Goal: Task Accomplishment & Management: Use online tool/utility

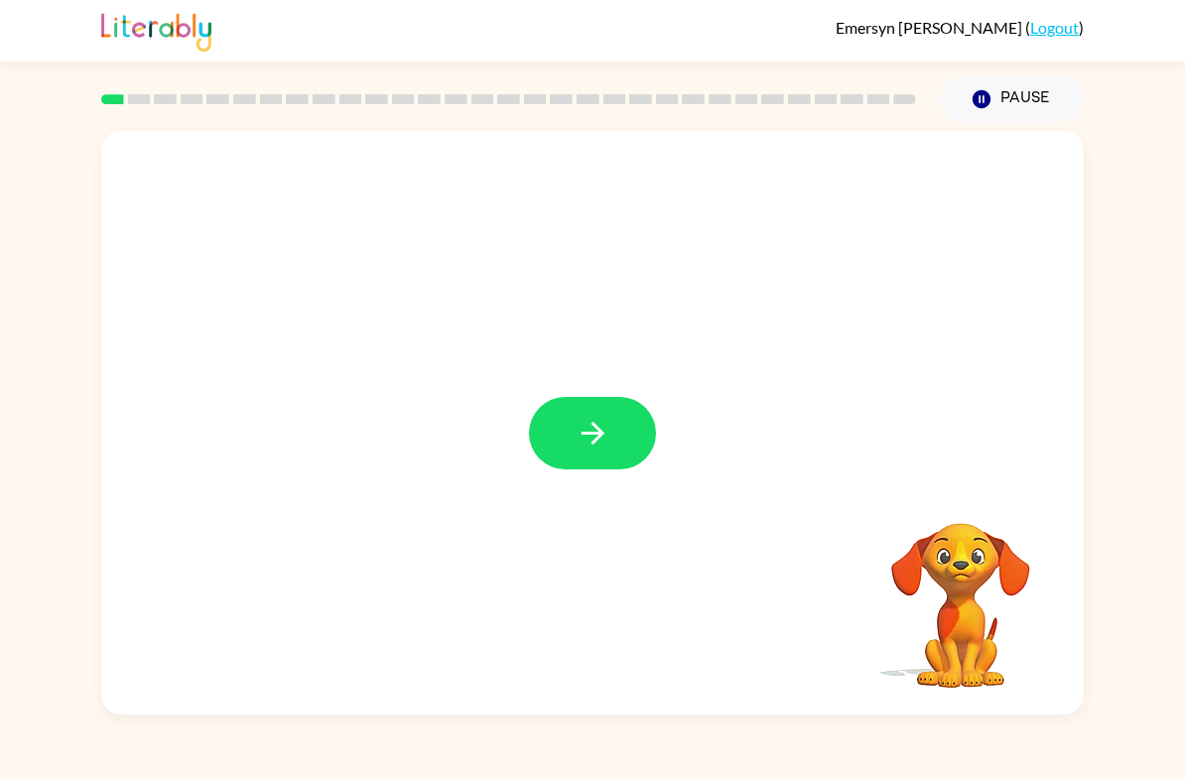
click at [612, 439] on button "button" at bounding box center [592, 433] width 127 height 72
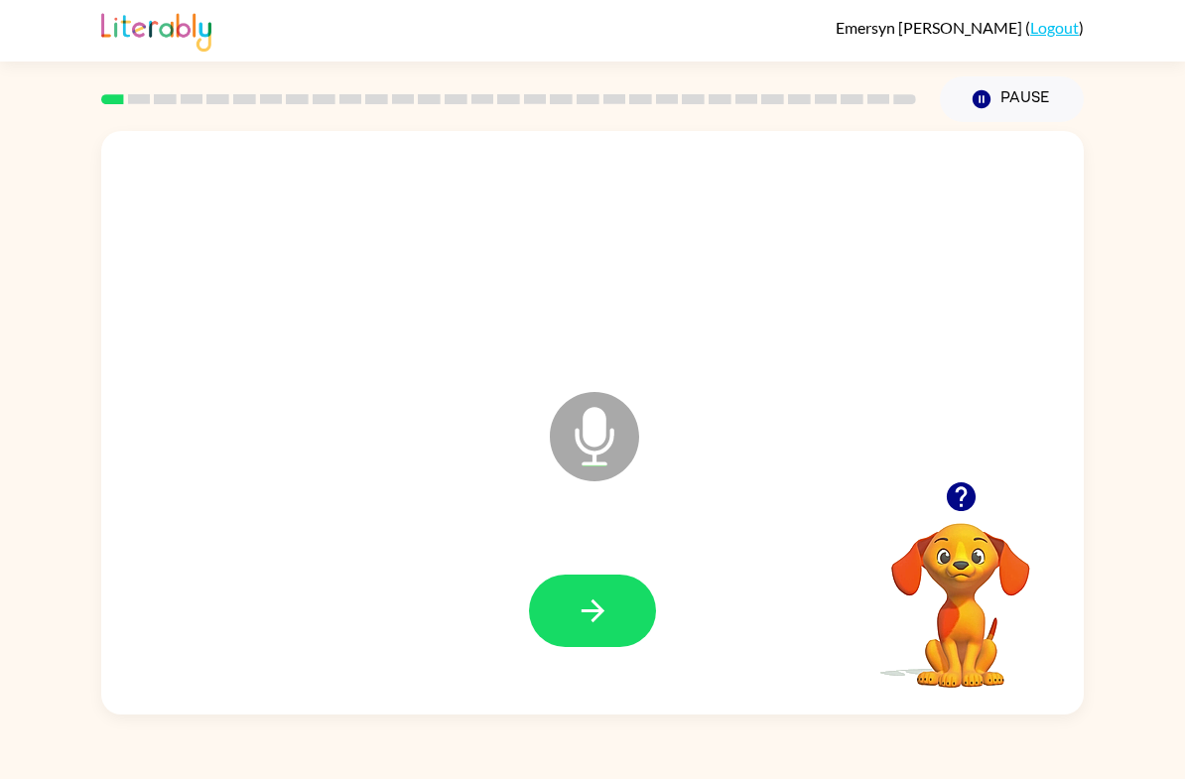
click at [598, 606] on icon "button" at bounding box center [592, 611] width 23 height 23
click at [598, 614] on icon "button" at bounding box center [593, 611] width 35 height 35
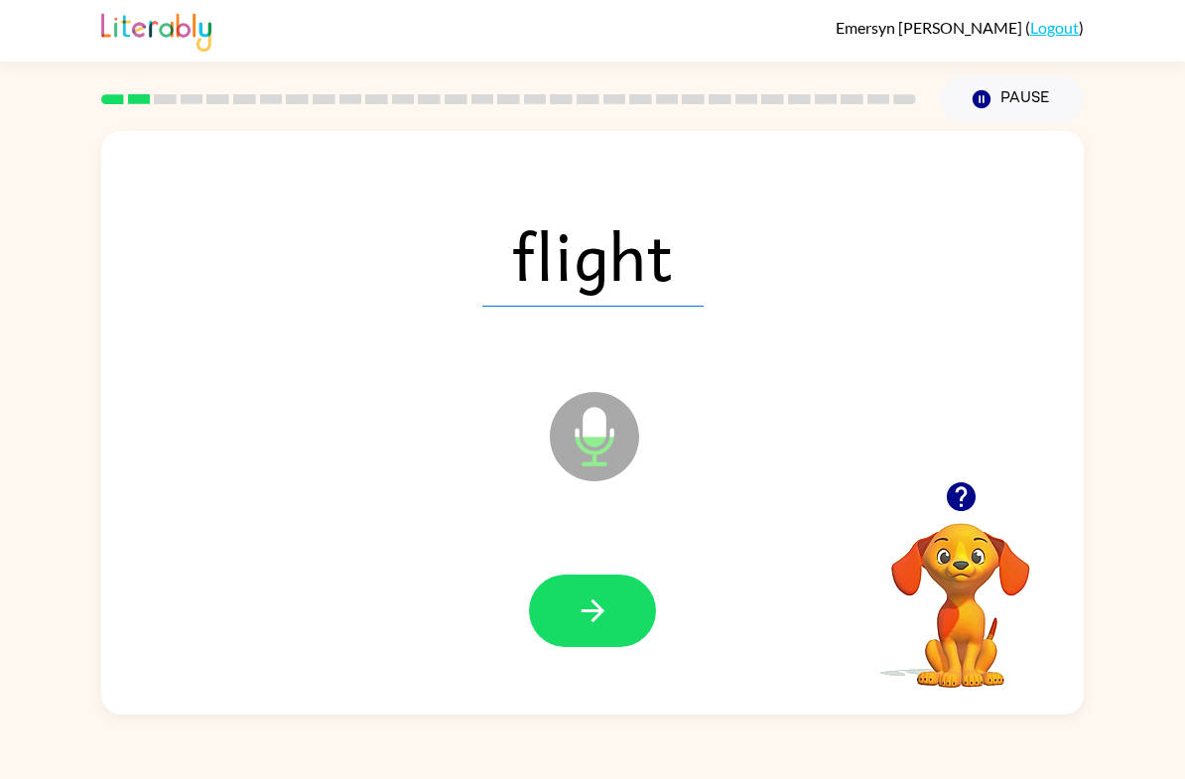
click at [604, 611] on icon "button" at bounding box center [593, 611] width 35 height 35
click at [620, 615] on button "button" at bounding box center [592, 611] width 127 height 72
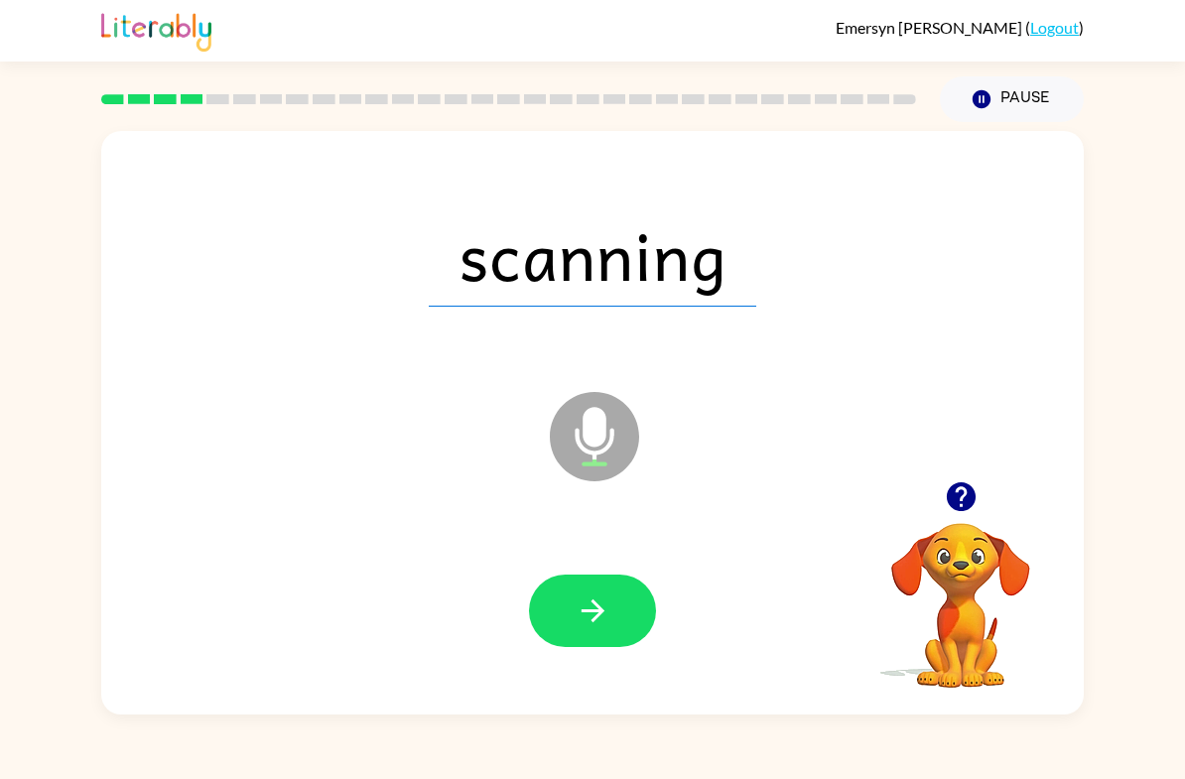
click at [619, 620] on button "button" at bounding box center [592, 611] width 127 height 72
click at [617, 609] on button "button" at bounding box center [592, 611] width 127 height 72
click at [606, 607] on icon "button" at bounding box center [593, 611] width 35 height 35
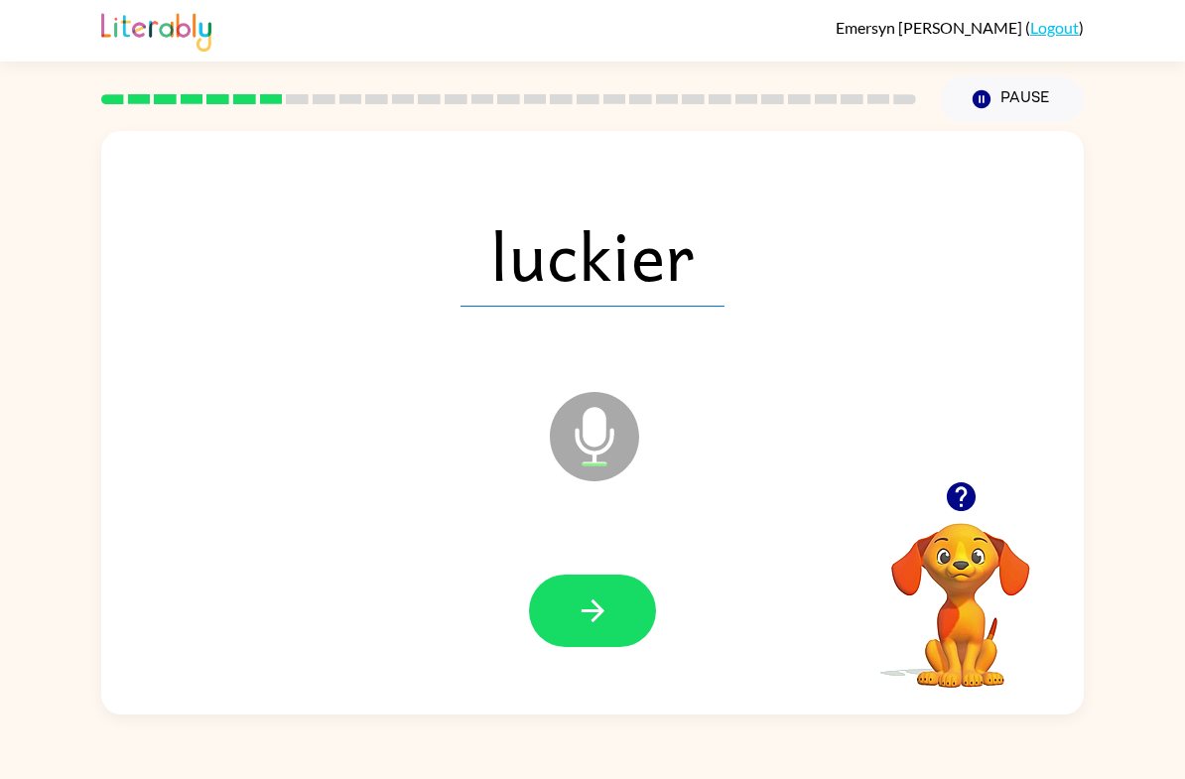
click at [592, 599] on icon "button" at bounding box center [593, 611] width 35 height 35
click at [585, 604] on icon "button" at bounding box center [593, 611] width 35 height 35
click at [608, 614] on icon "button" at bounding box center [593, 611] width 35 height 35
click at [615, 605] on button "button" at bounding box center [592, 611] width 127 height 72
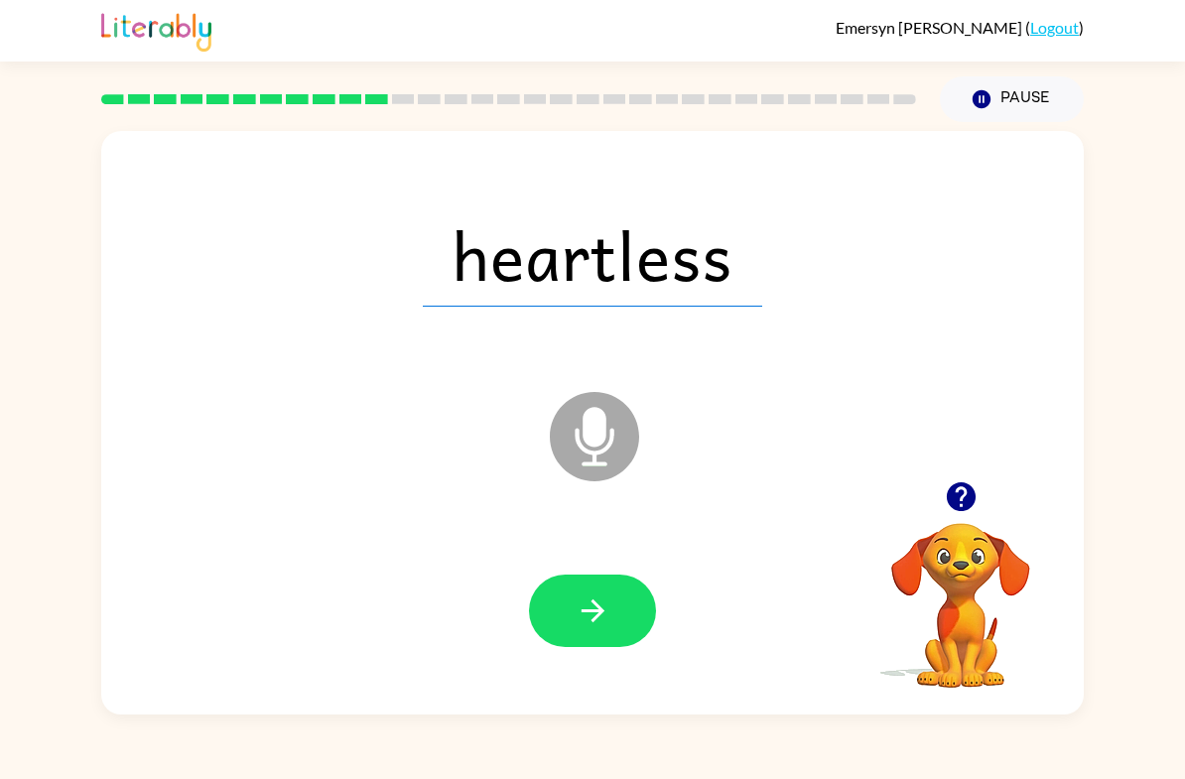
click at [602, 610] on icon "button" at bounding box center [592, 611] width 23 height 23
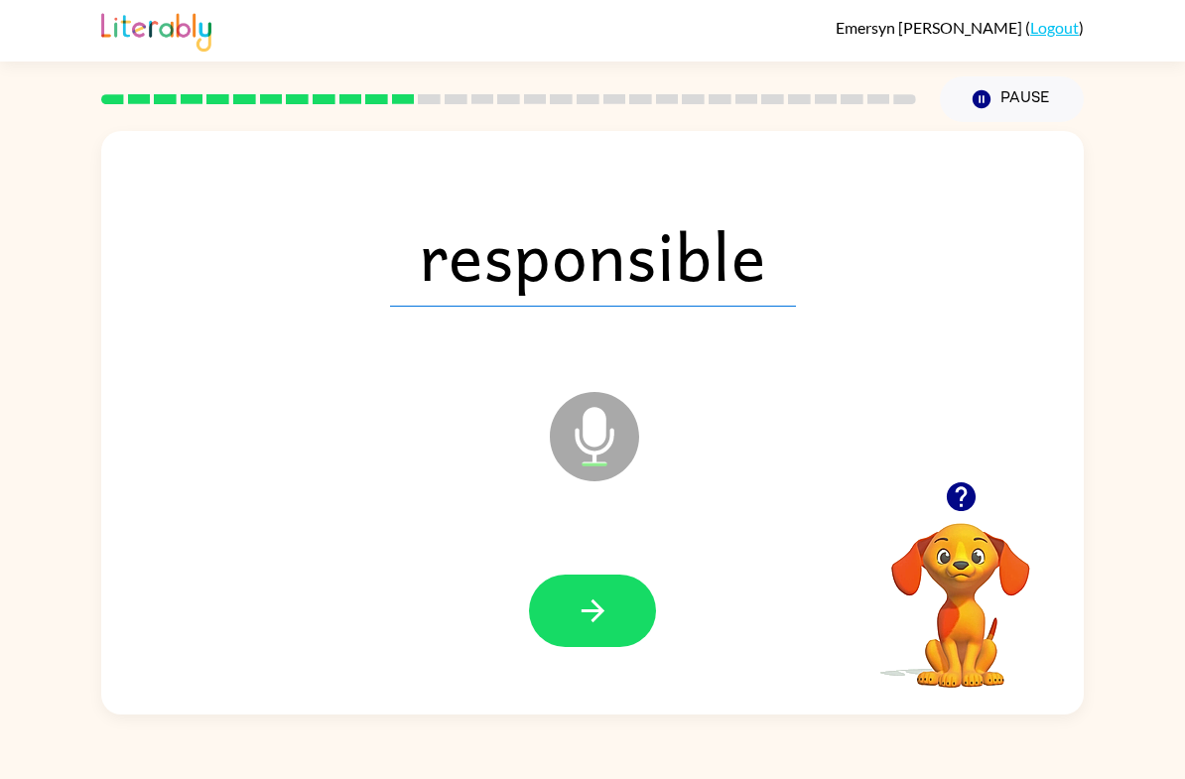
click at [606, 617] on icon "button" at bounding box center [593, 611] width 35 height 35
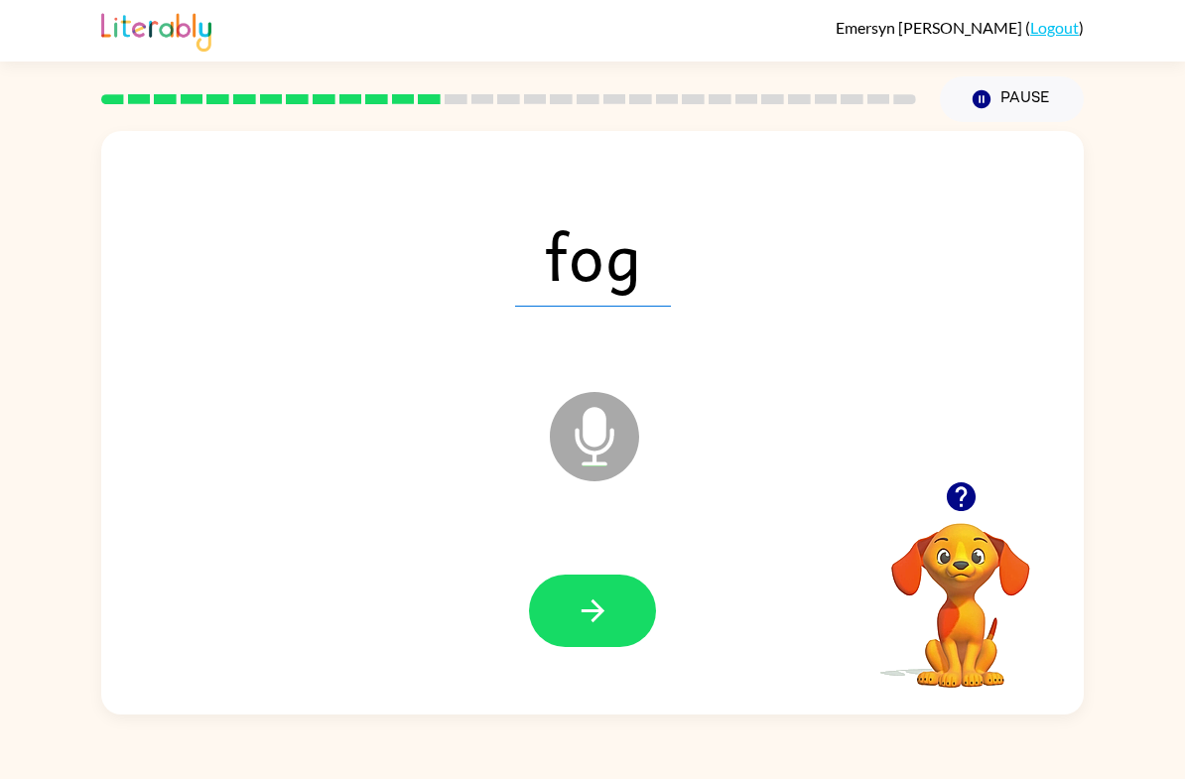
click at [595, 615] on icon "button" at bounding box center [593, 611] width 35 height 35
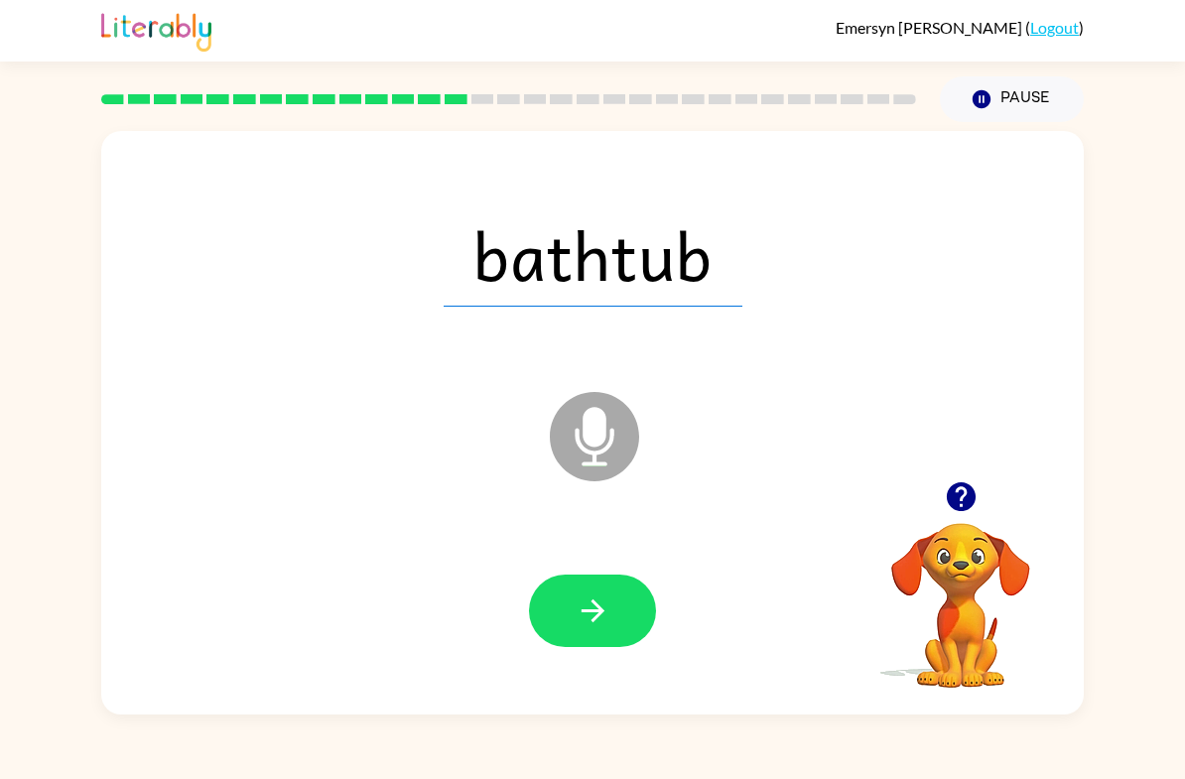
click at [618, 616] on button "button" at bounding box center [592, 611] width 127 height 72
click at [623, 605] on button "button" at bounding box center [592, 611] width 127 height 72
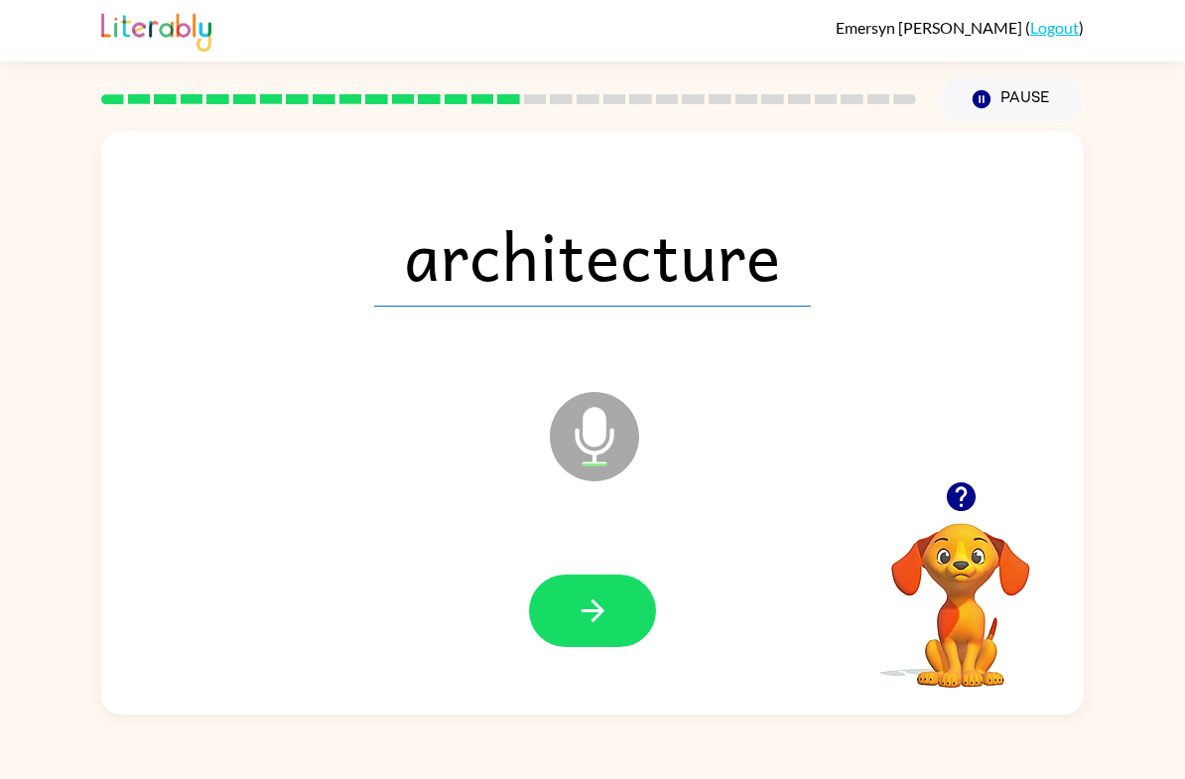
click at [593, 629] on button "button" at bounding box center [592, 611] width 127 height 72
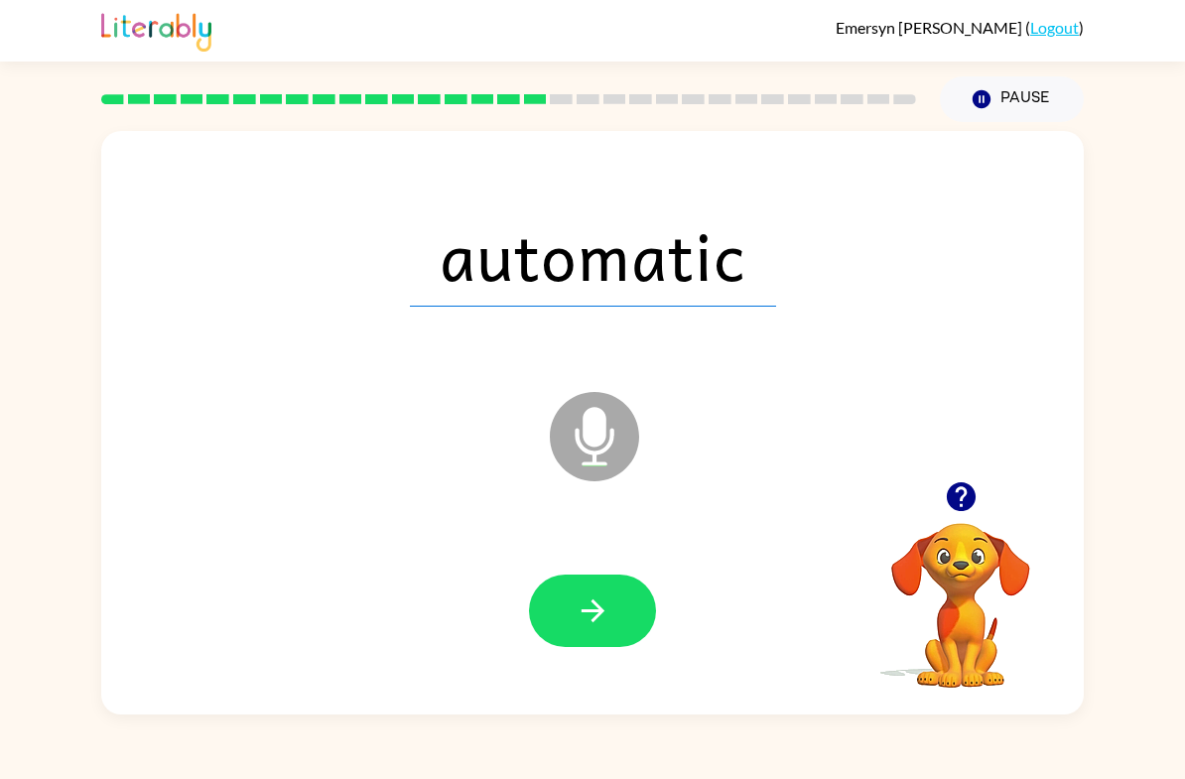
click at [562, 619] on button "button" at bounding box center [592, 611] width 127 height 72
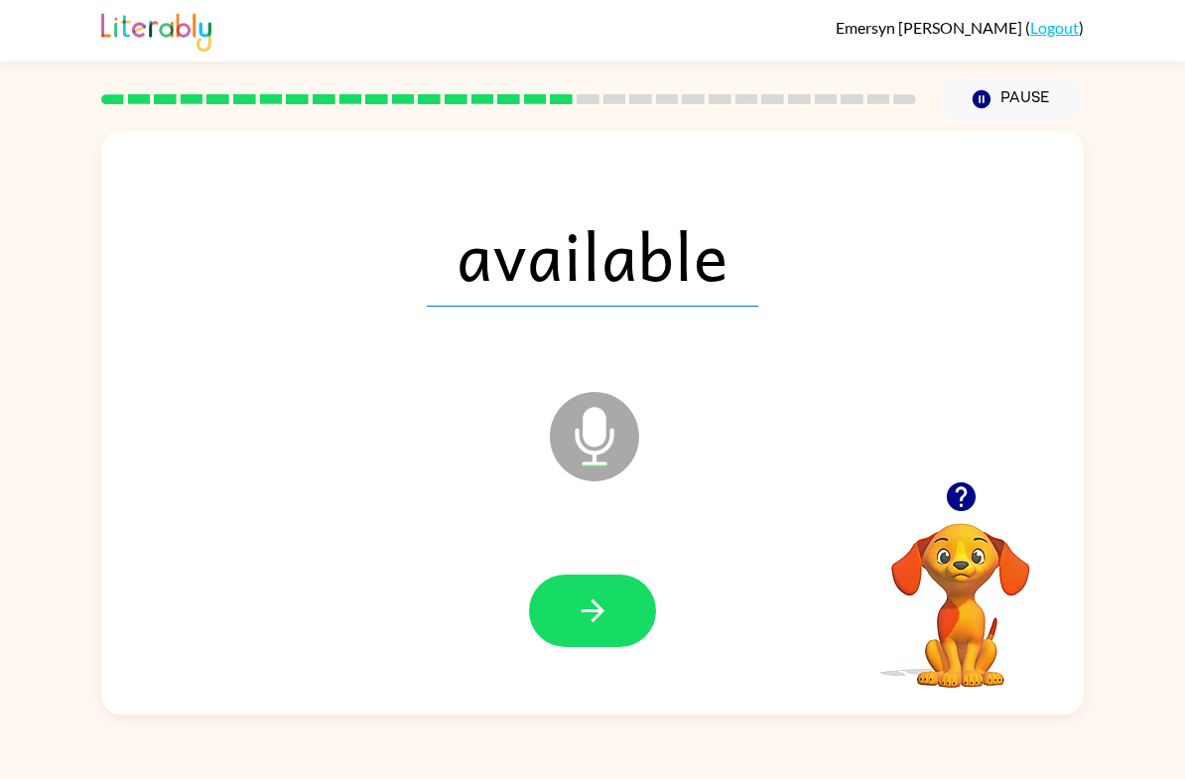
click at [593, 625] on icon "button" at bounding box center [593, 611] width 35 height 35
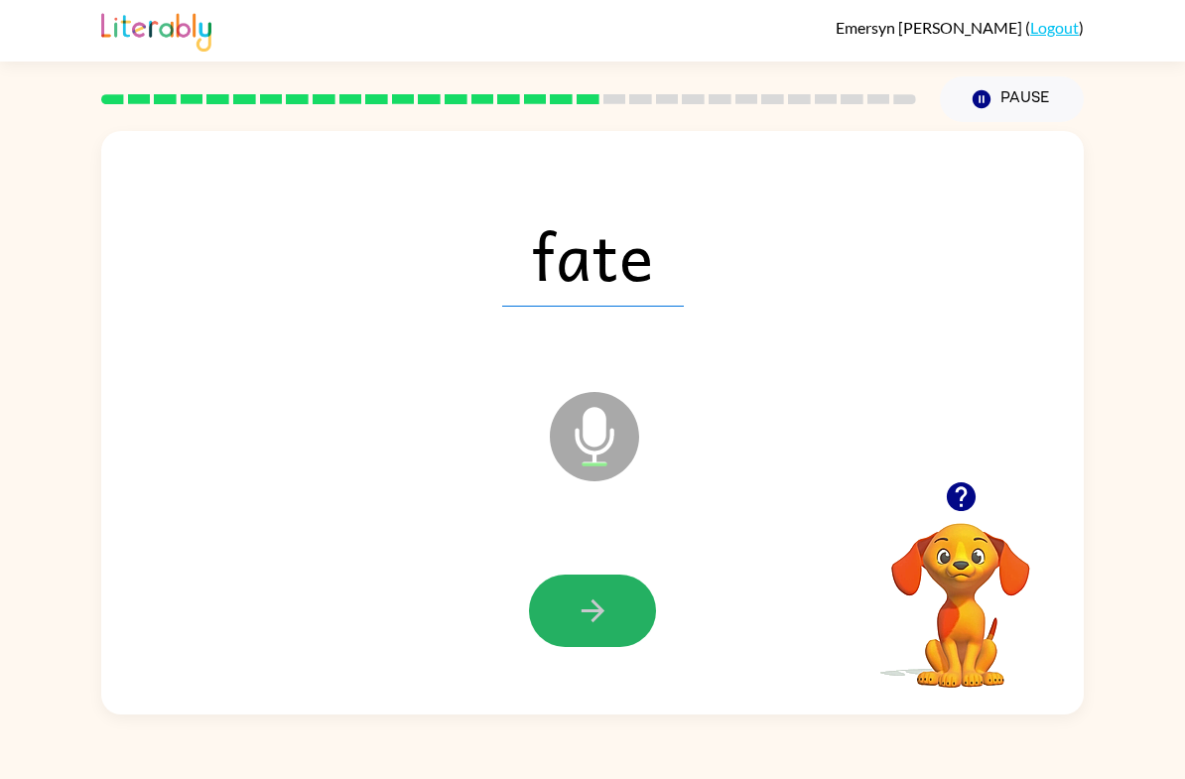
click at [582, 607] on icon "button" at bounding box center [593, 611] width 35 height 35
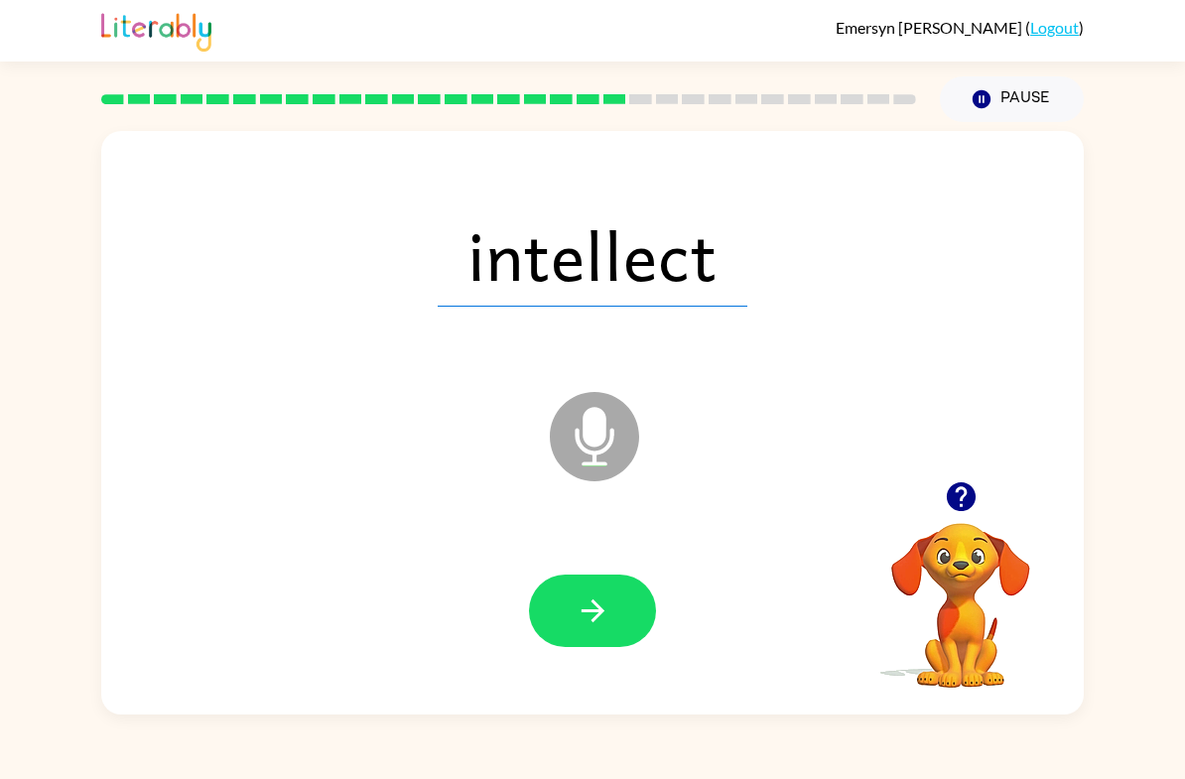
click at [580, 600] on icon "button" at bounding box center [593, 611] width 35 height 35
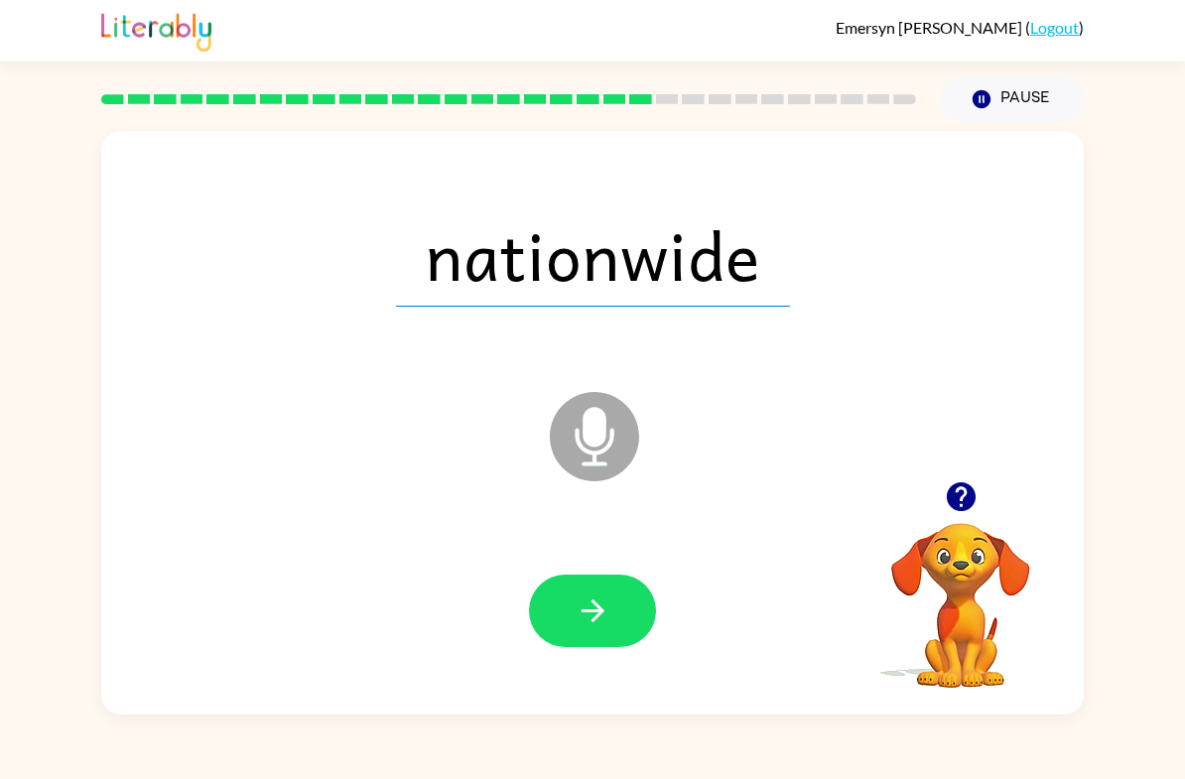
click at [608, 616] on icon "button" at bounding box center [593, 611] width 35 height 35
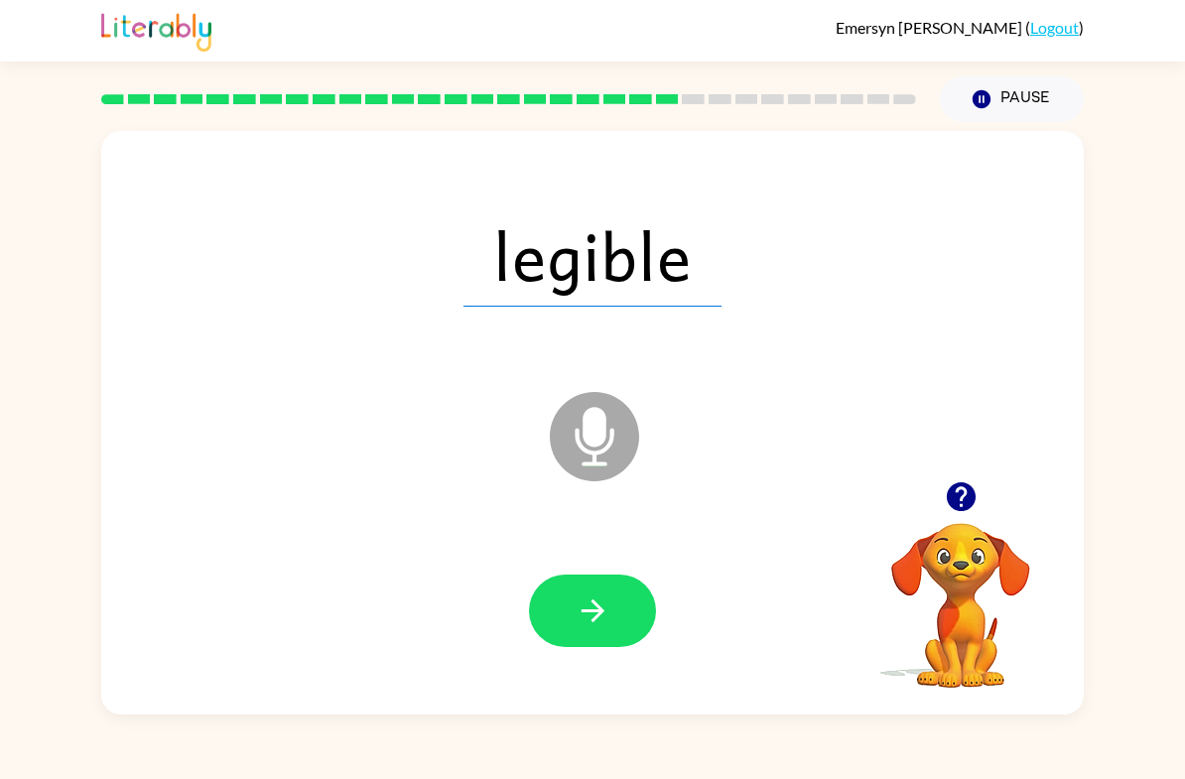
click at [612, 617] on button "button" at bounding box center [592, 611] width 127 height 72
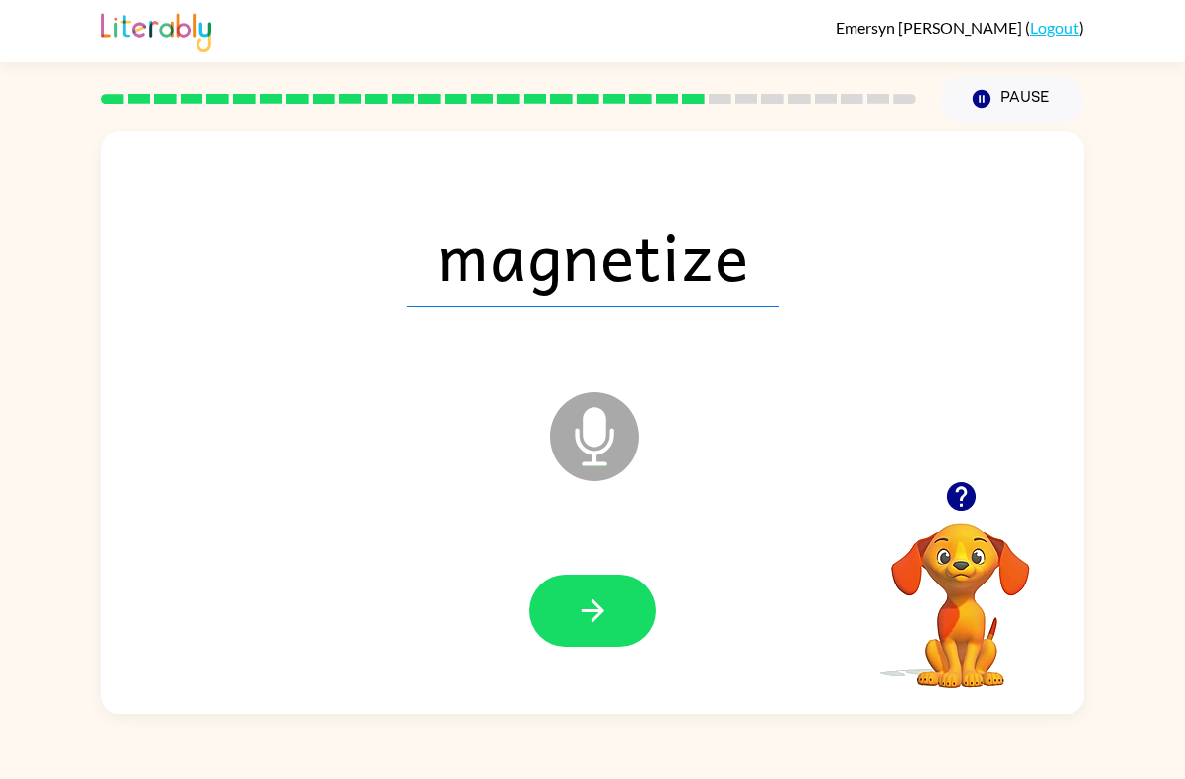
click at [607, 584] on button "button" at bounding box center [592, 611] width 127 height 72
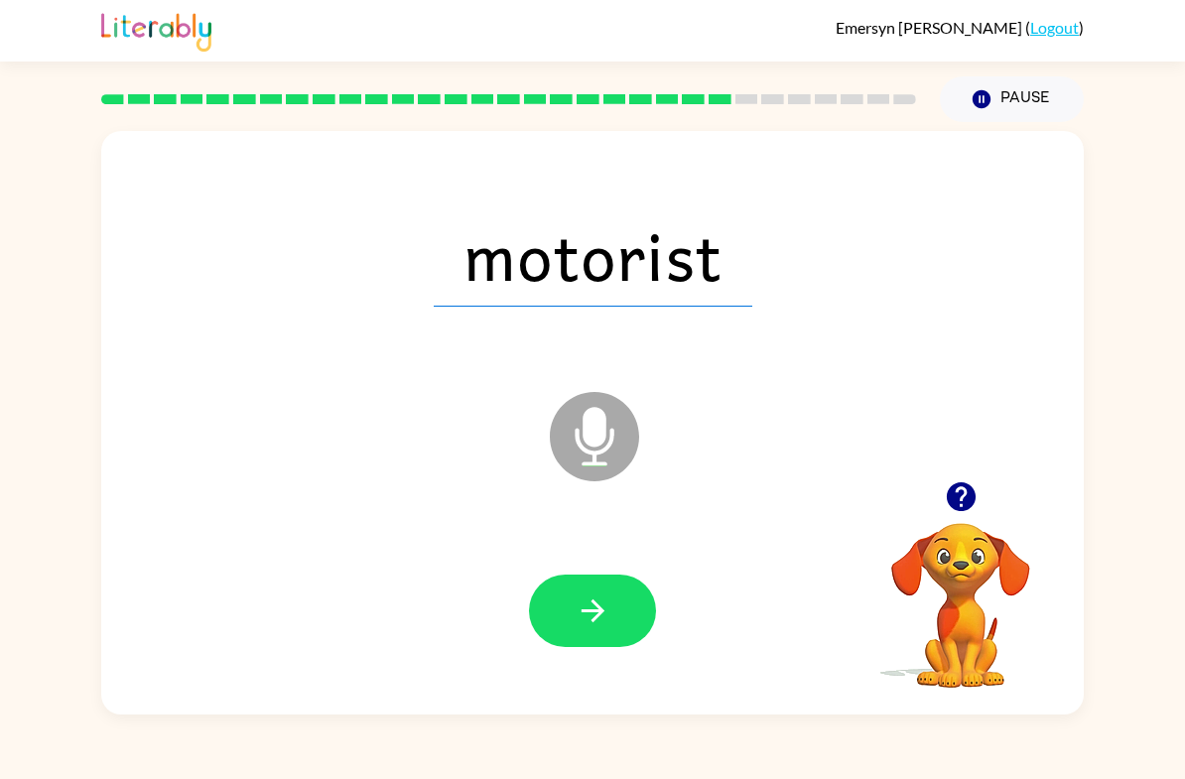
click at [617, 617] on button "button" at bounding box center [592, 611] width 127 height 72
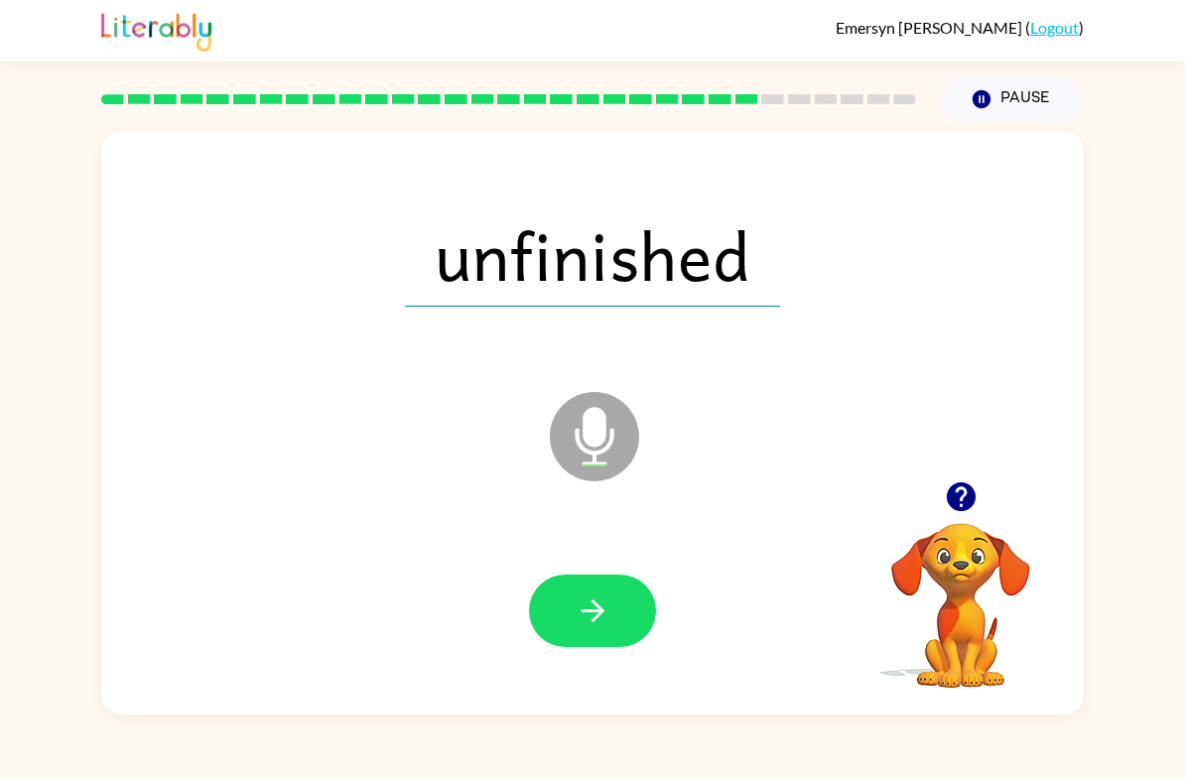
click at [591, 611] on icon "button" at bounding box center [592, 611] width 23 height 23
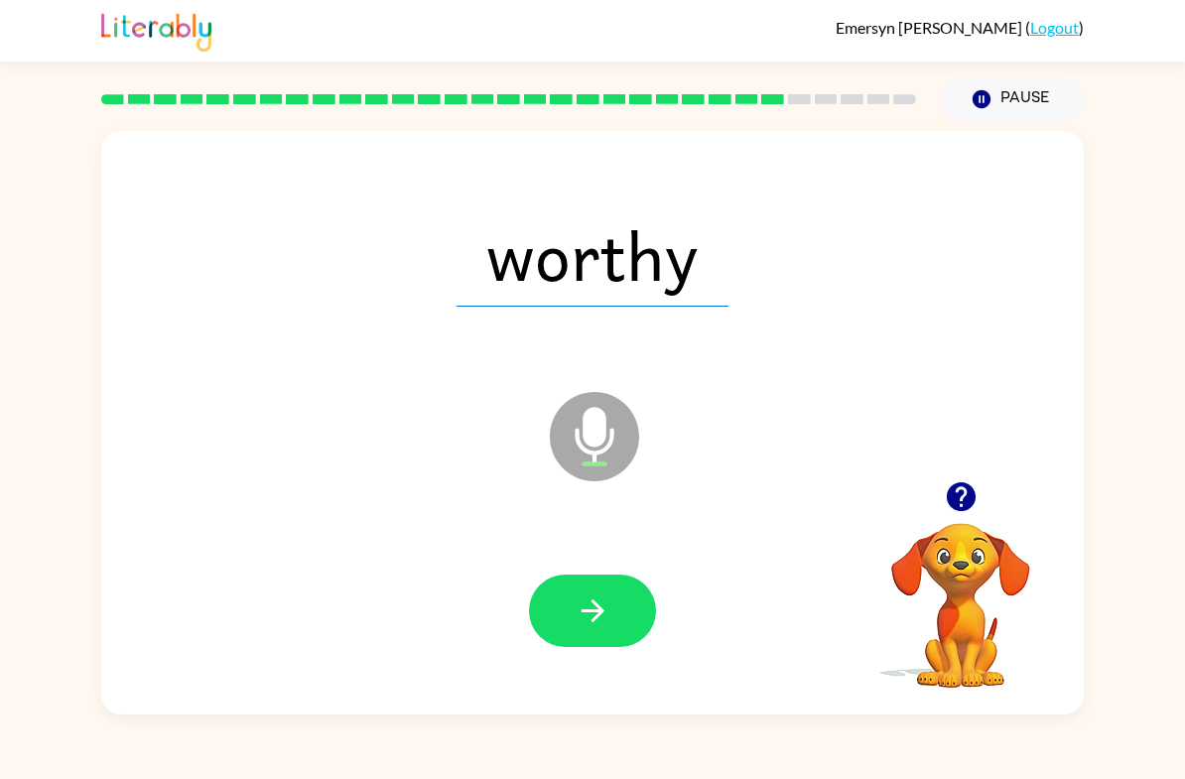
click at [589, 617] on icon "button" at bounding box center [593, 611] width 35 height 35
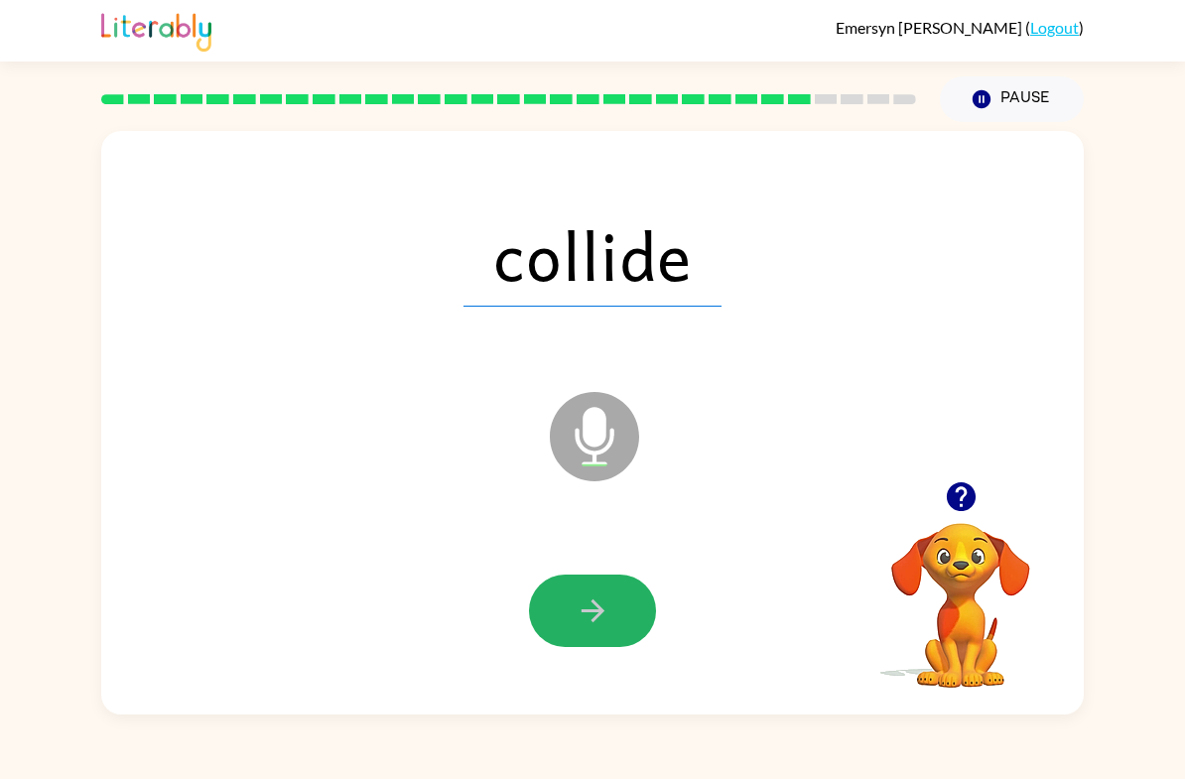
click at [616, 612] on button "button" at bounding box center [592, 611] width 127 height 72
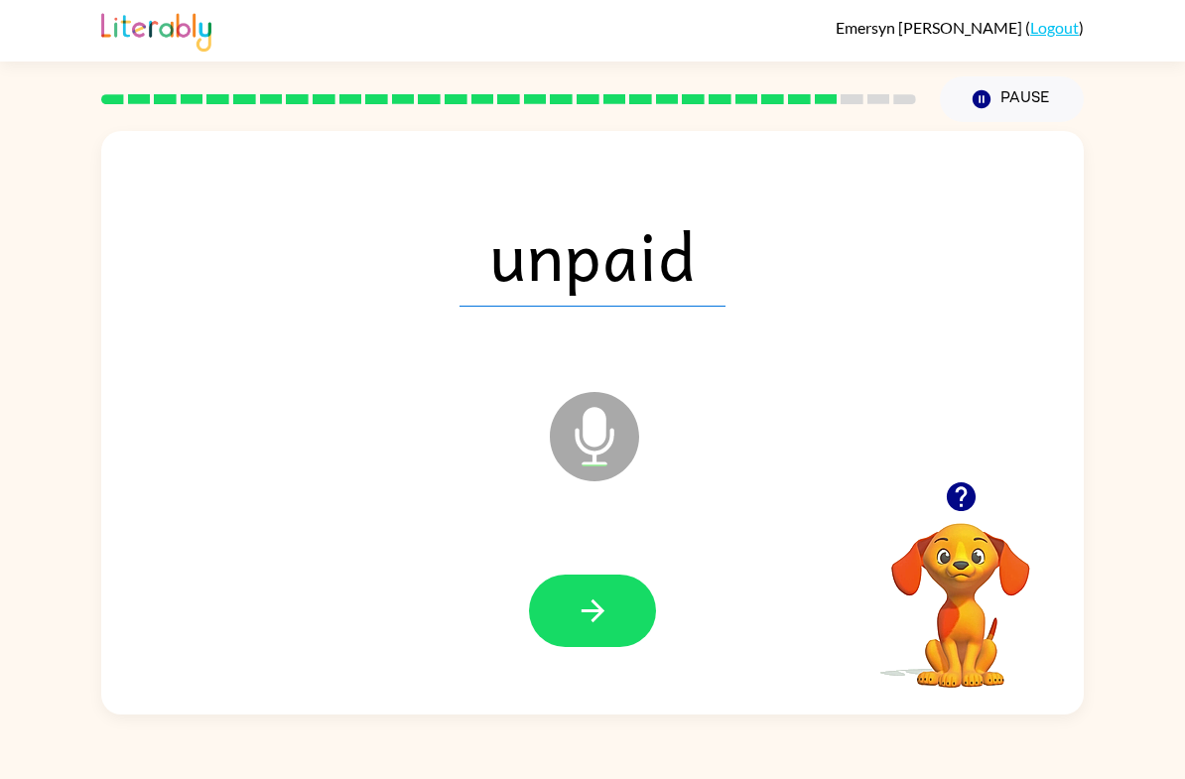
click at [591, 619] on icon "button" at bounding box center [593, 611] width 35 height 35
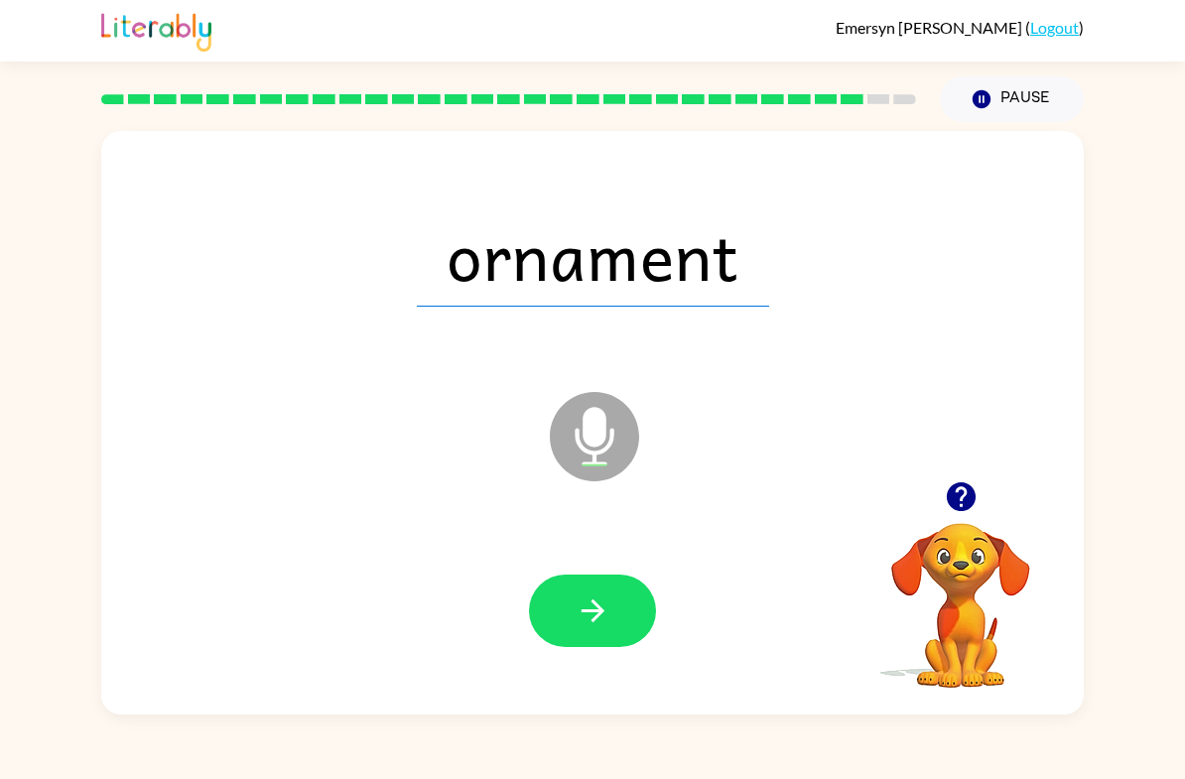
click at [582, 625] on icon "button" at bounding box center [593, 611] width 35 height 35
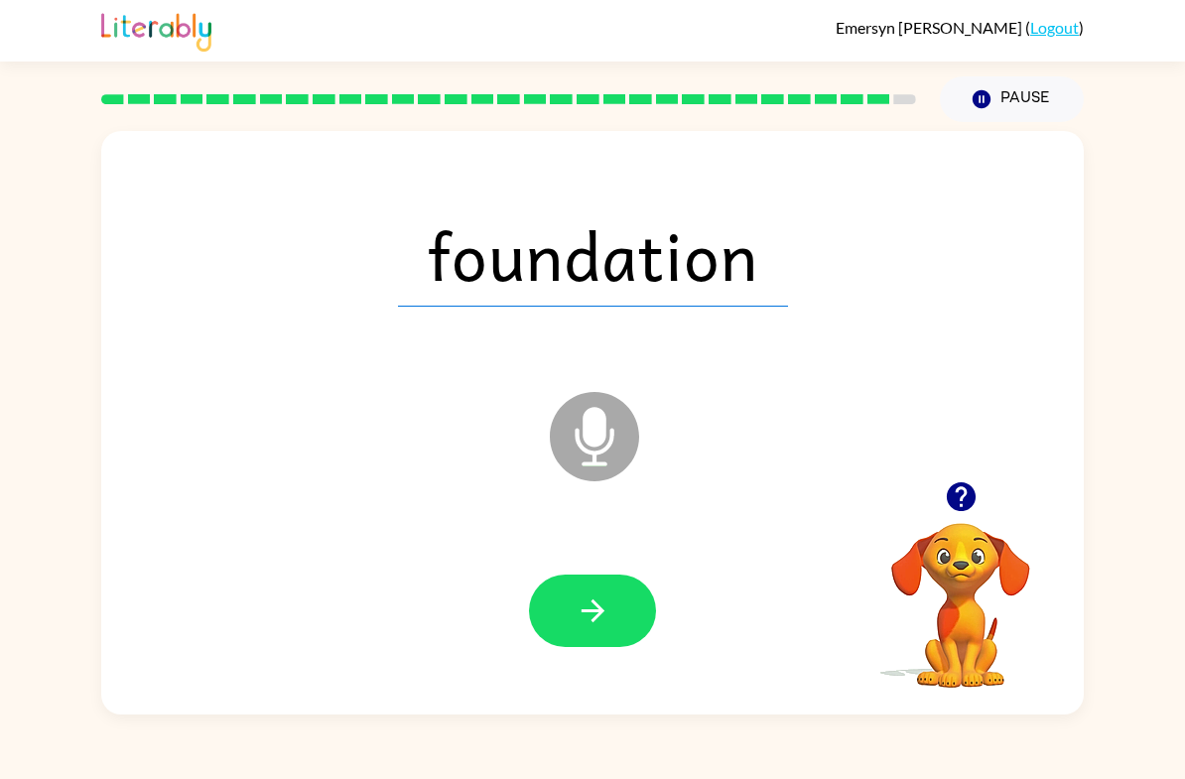
click at [613, 620] on button "button" at bounding box center [592, 611] width 127 height 72
